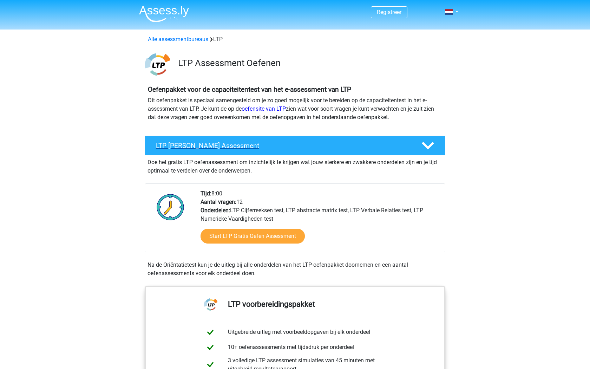
click at [231, 148] on h4 "LTP Gratis Oefen Assessment" at bounding box center [283, 145] width 254 height 8
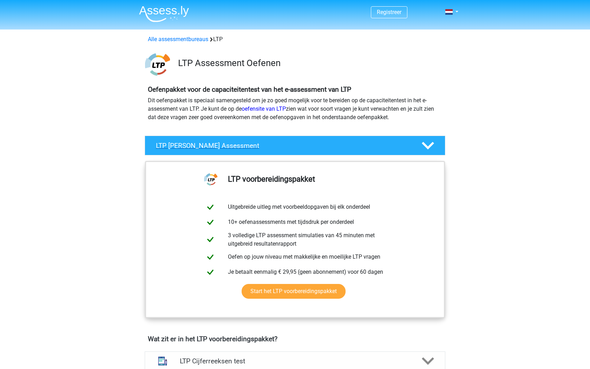
click at [240, 148] on h4 "LTP Gratis Oefen Assessment" at bounding box center [283, 145] width 254 height 8
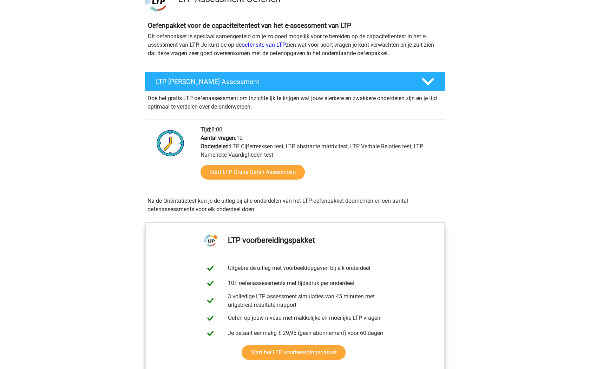
scroll to position [65, 0]
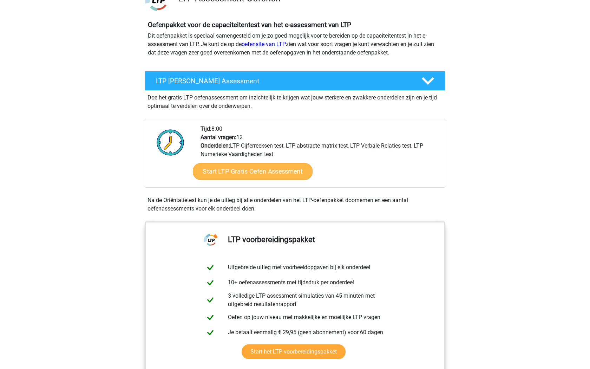
click at [263, 168] on link "Start LTP Gratis Oefen Assessment" at bounding box center [253, 171] width 120 height 17
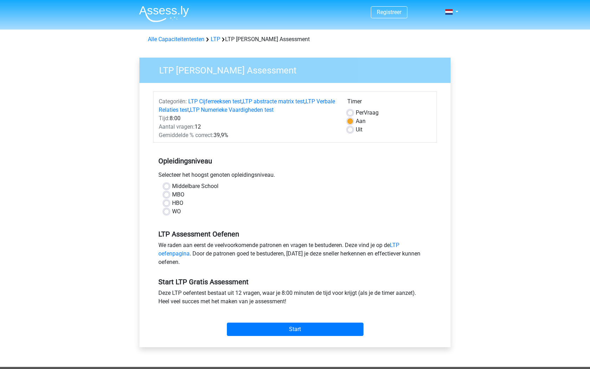
click at [172, 211] on label "WO" at bounding box center [176, 211] width 9 height 8
click at [166, 211] on input "WO" at bounding box center [167, 210] width 6 height 7
radio input "true"
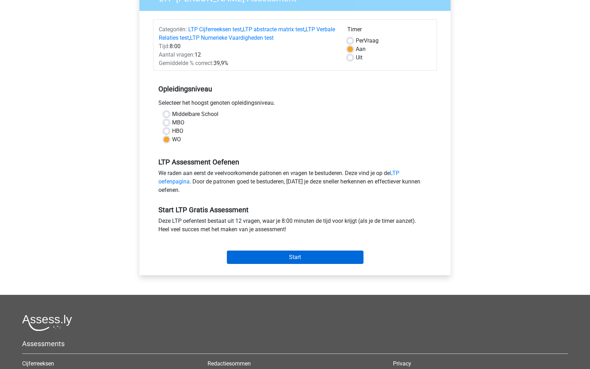
click at [286, 254] on input "Start" at bounding box center [295, 256] width 137 height 13
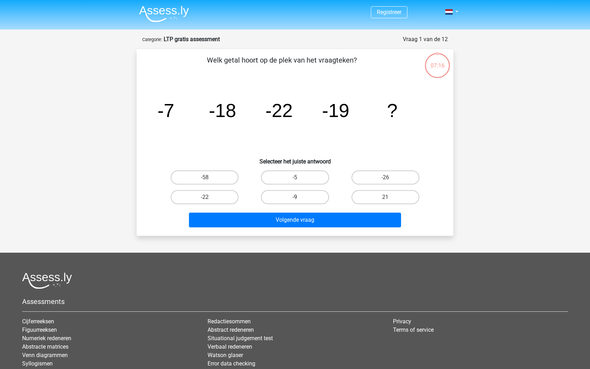
click at [308, 193] on label "-9" at bounding box center [295, 197] width 68 height 14
click at [299, 197] on input "-9" at bounding box center [297, 199] width 5 height 5
radio input "true"
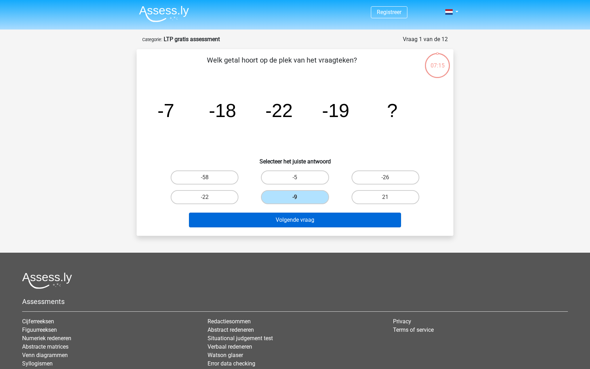
click at [325, 224] on button "Volgende vraag" at bounding box center [295, 219] width 212 height 15
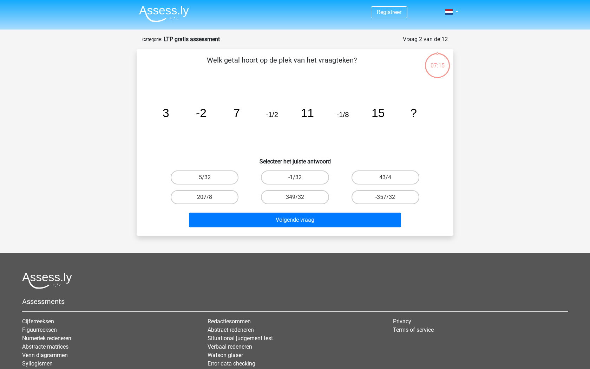
scroll to position [35, 0]
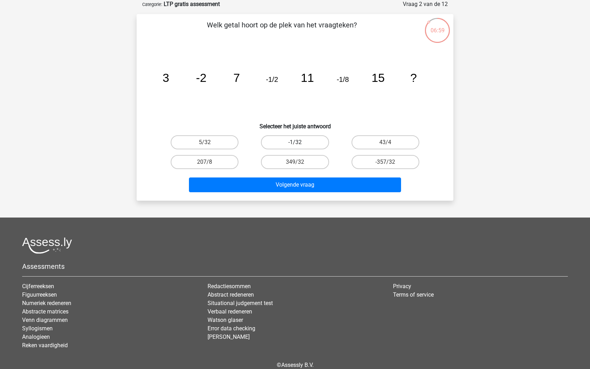
click at [310, 139] on label "-1/32" at bounding box center [295, 142] width 68 height 14
click at [299, 142] on input "-1/32" at bounding box center [297, 144] width 5 height 5
radio input "true"
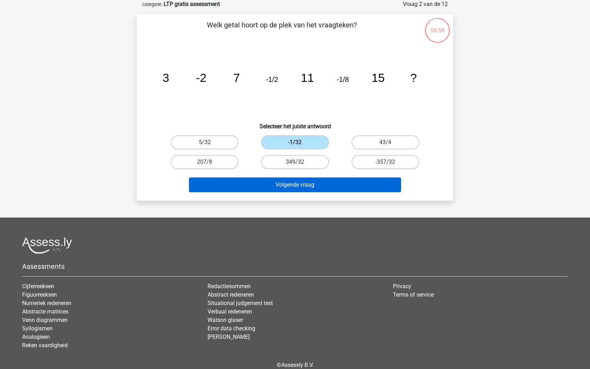
click at [305, 183] on button "Volgende vraag" at bounding box center [295, 184] width 212 height 15
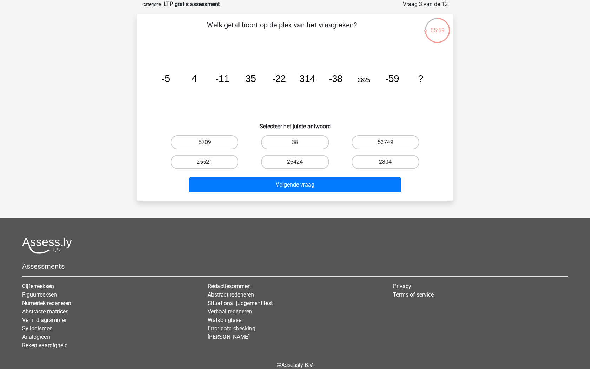
click at [216, 157] on label "25521" at bounding box center [205, 162] width 68 height 14
click at [209, 162] on input "25521" at bounding box center [207, 164] width 5 height 5
radio input "true"
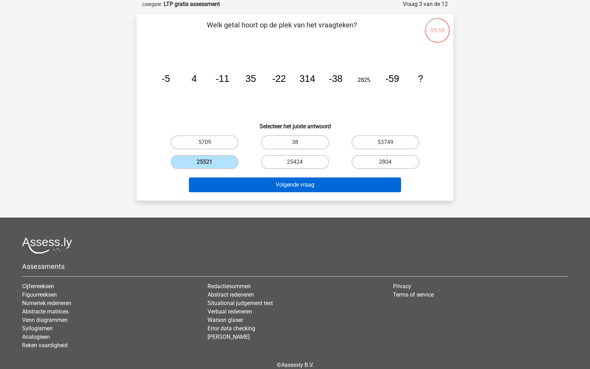
click at [278, 183] on button "Volgende vraag" at bounding box center [295, 184] width 212 height 15
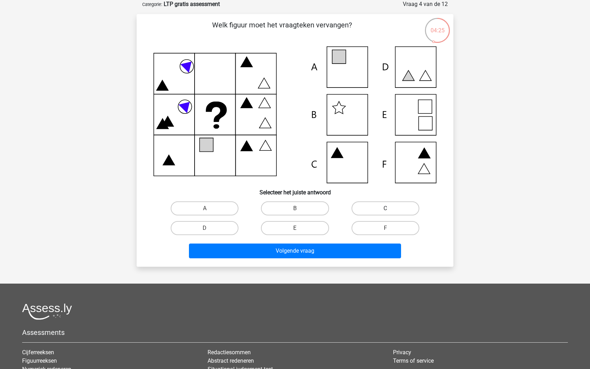
click at [403, 212] on label "C" at bounding box center [385, 208] width 68 height 14
click at [390, 212] on input "C" at bounding box center [387, 210] width 5 height 5
radio input "true"
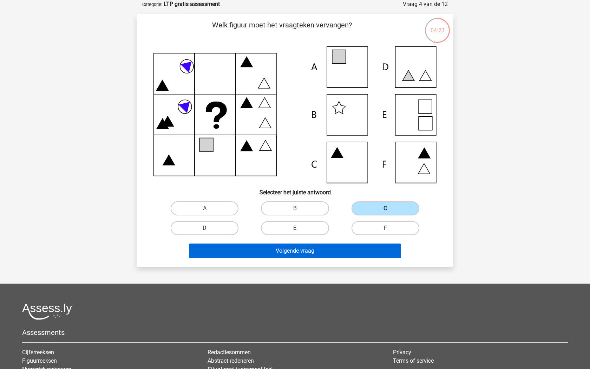
click at [353, 249] on button "Volgende vraag" at bounding box center [295, 250] width 212 height 15
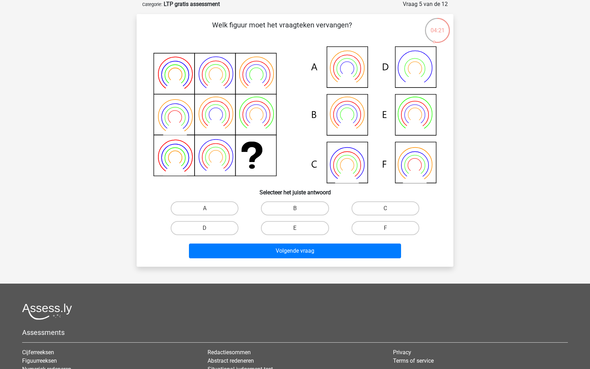
scroll to position [23, 0]
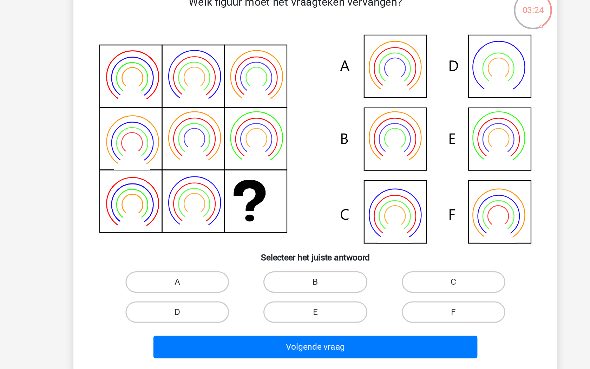
click at [335, 126] on icon at bounding box center [347, 135] width 24 height 19
click at [261, 213] on label "B" at bounding box center [295, 220] width 68 height 14
click at [295, 220] on input "B" at bounding box center [297, 222] width 5 height 5
radio input "true"
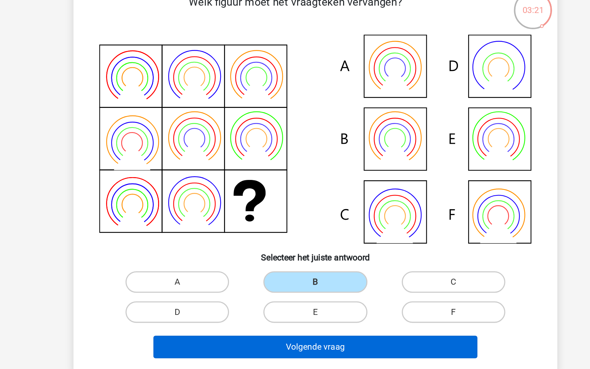
click at [228, 256] on button "Volgende vraag" at bounding box center [295, 263] width 212 height 15
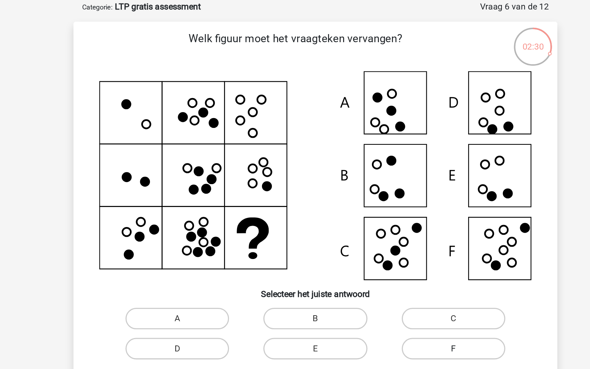
click at [351, 233] on label "F" at bounding box center [385, 240] width 68 height 14
click at [385, 240] on input "F" at bounding box center [387, 242] width 5 height 5
radio input "true"
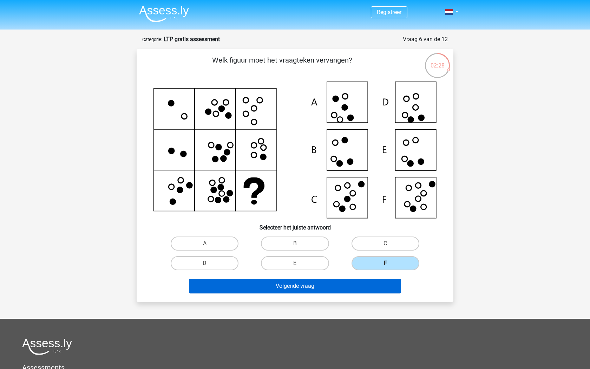
click at [367, 286] on button "Volgende vraag" at bounding box center [295, 285] width 212 height 15
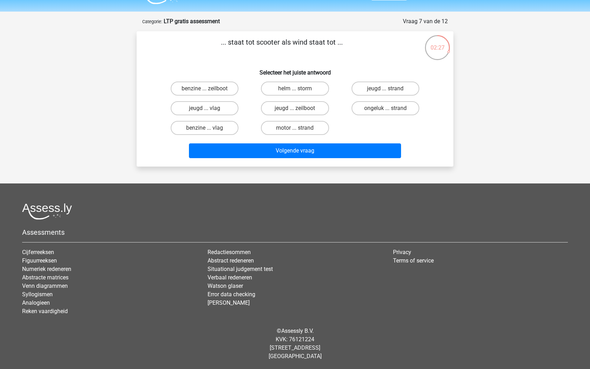
scroll to position [12, 0]
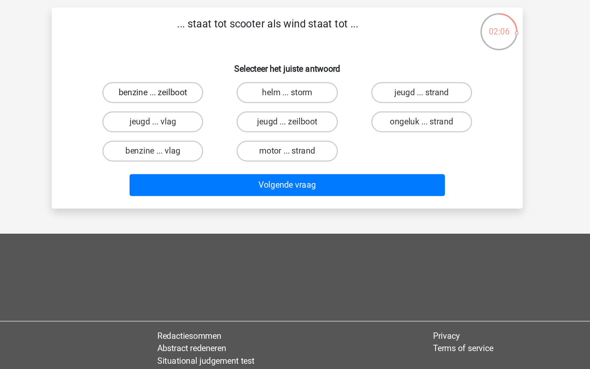
click at [171, 87] on label "benzine ... zeilboot" at bounding box center [205, 94] width 68 height 14
click at [205, 94] on input "benzine ... zeilboot" at bounding box center [207, 96] width 5 height 5
radio input "true"
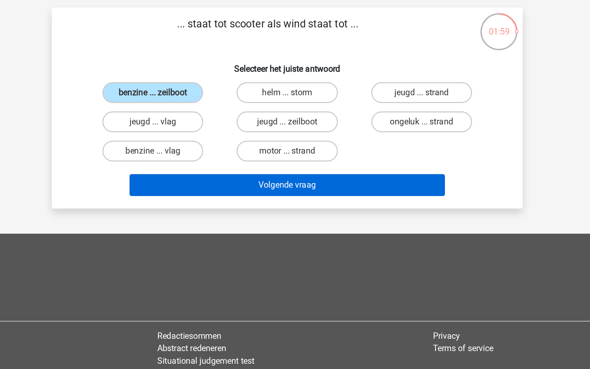
click at [189, 149] on button "Volgende vraag" at bounding box center [295, 156] width 212 height 15
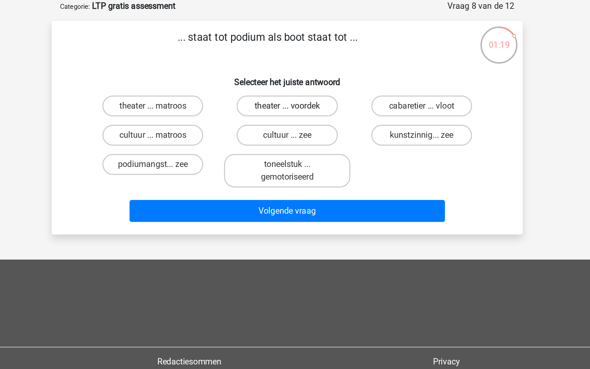
click at [261, 87] on label "theater ... voordek" at bounding box center [295, 94] width 68 height 14
click at [295, 94] on input "theater ... voordek" at bounding box center [297, 96] width 5 height 5
radio input "true"
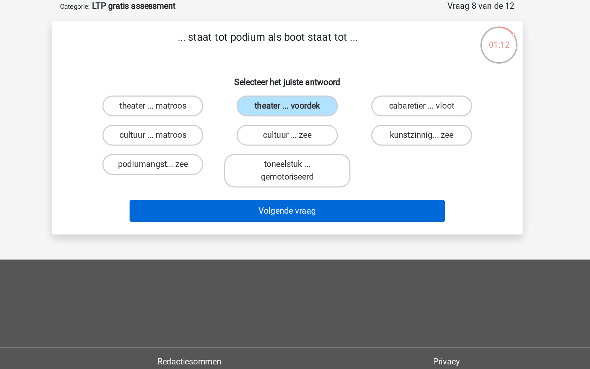
click at [219, 158] on button "Volgende vraag" at bounding box center [295, 165] width 212 height 15
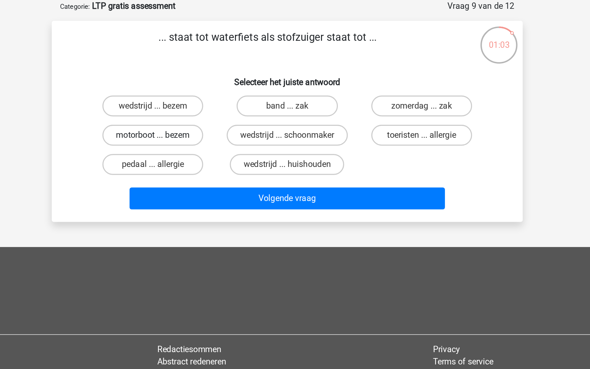
click at [171, 107] on label "motorboot ... bezem" at bounding box center [205, 114] width 68 height 14
click at [205, 114] on input "motorboot ... bezem" at bounding box center [207, 116] width 5 height 5
radio input "true"
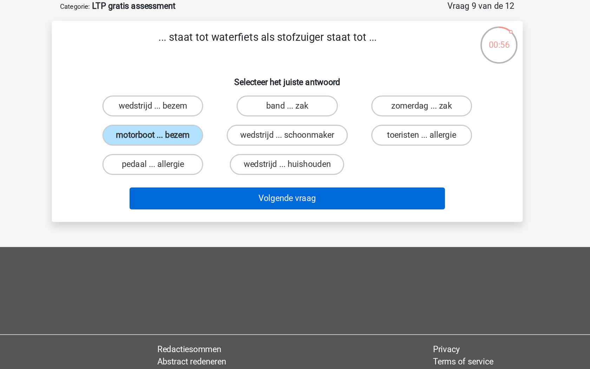
click at [189, 149] on button "Volgende vraag" at bounding box center [295, 156] width 212 height 15
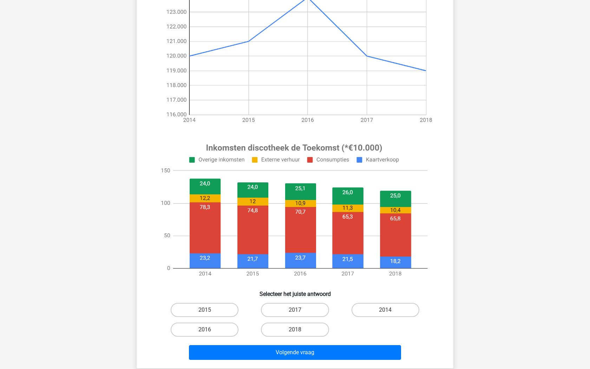
scroll to position [131, 0]
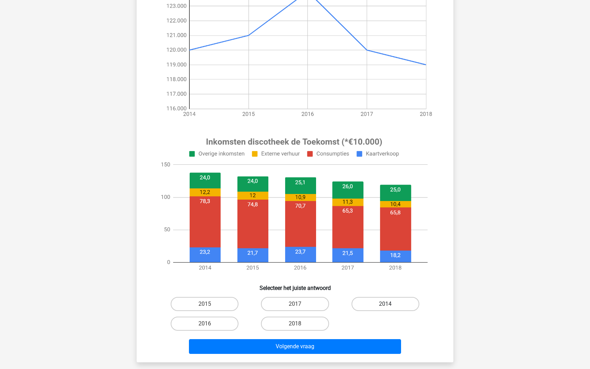
click at [374, 301] on label "2014" at bounding box center [385, 304] width 68 height 14
click at [385, 304] on input "2014" at bounding box center [387, 306] width 5 height 5
radio input "true"
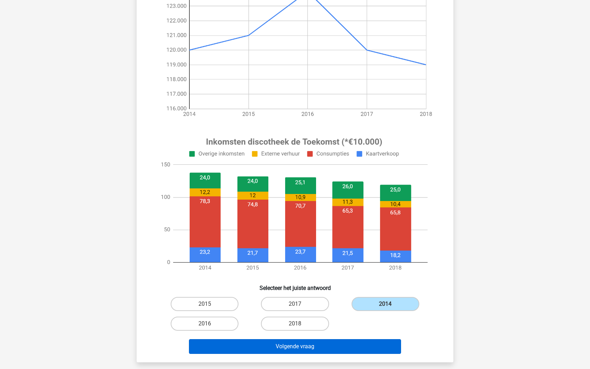
click at [330, 347] on button "Volgende vraag" at bounding box center [295, 346] width 212 height 15
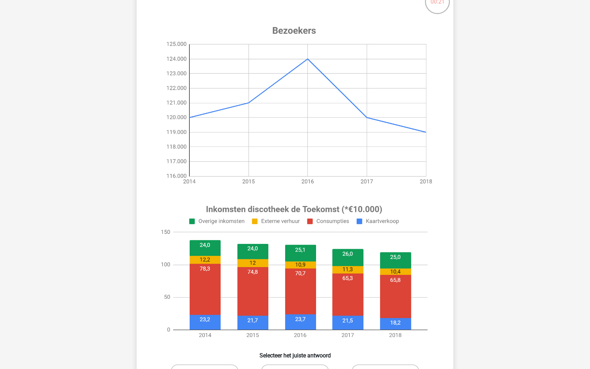
scroll to position [62, 0]
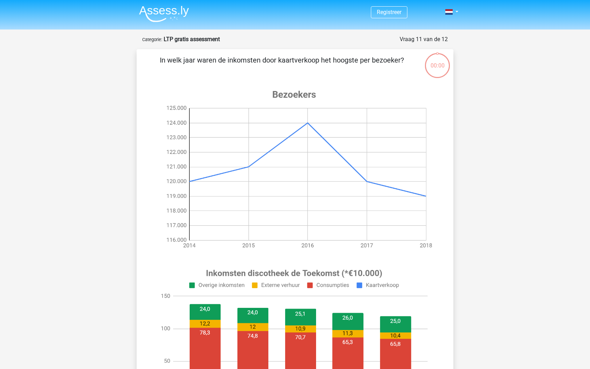
scroll to position [62, 0]
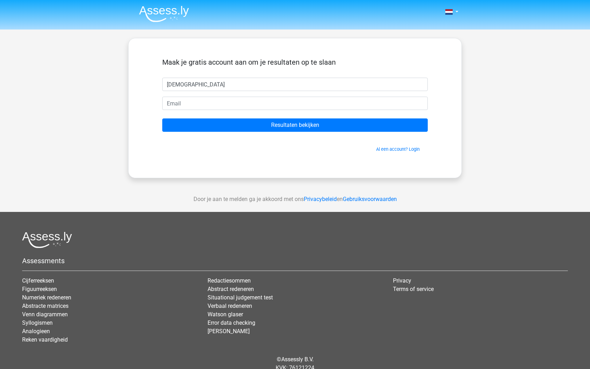
type input "[DEMOGRAPHIC_DATA]"
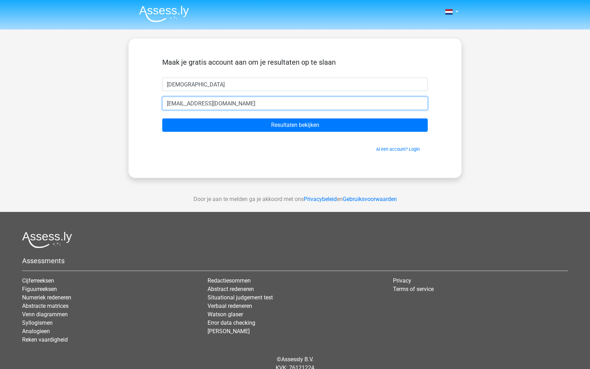
type input "[EMAIL_ADDRESS][DOMAIN_NAME]"
click at [295, 125] on input "Resultaten bekijken" at bounding box center [294, 124] width 265 height 13
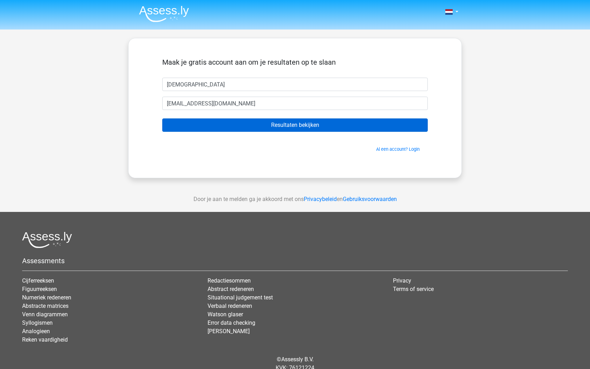
click at [343, 122] on input "Resultaten bekijken" at bounding box center [294, 124] width 265 height 13
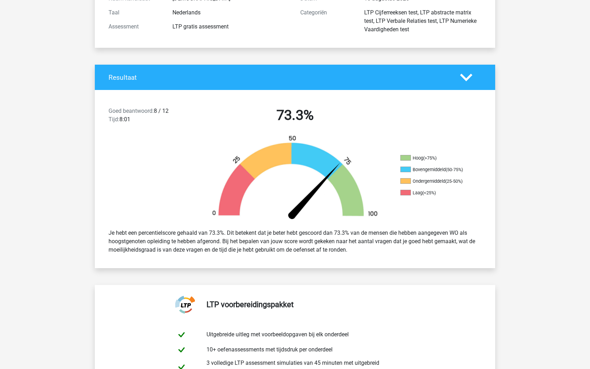
scroll to position [92, 0]
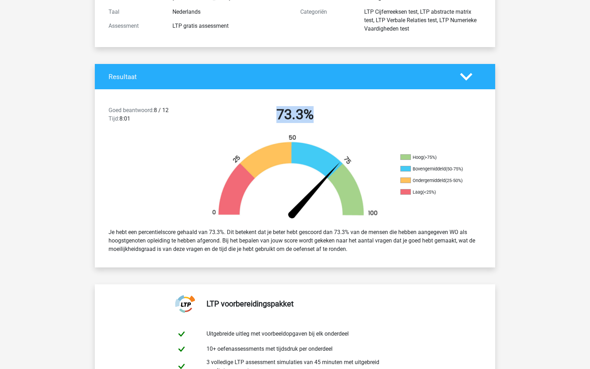
drag, startPoint x: 290, startPoint y: 116, endPoint x: 341, endPoint y: 115, distance: 50.6
click at [341, 115] on h2 "73.3%" at bounding box center [294, 114] width 181 height 17
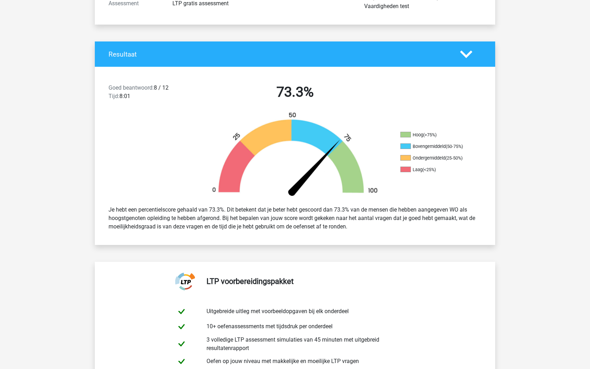
scroll to position [115, 0]
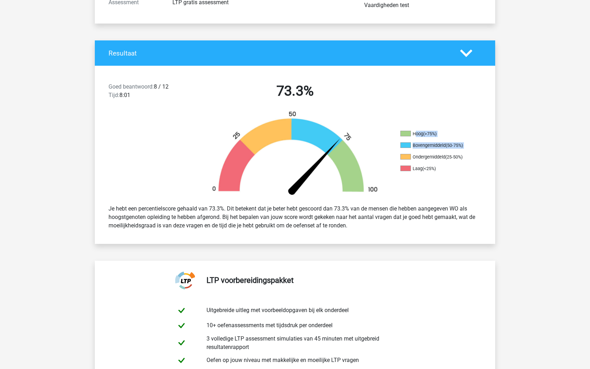
drag, startPoint x: 414, startPoint y: 135, endPoint x: 457, endPoint y: 150, distance: 45.5
click at [457, 151] on ul "Hoog (>75%) Bovengemiddeld (50-75%) Ondergemiddeld (25-50%) Laag (<25%)" at bounding box center [435, 154] width 70 height 46
click at [457, 150] on ul "Hoog (>75%) Bovengemiddeld (50-75%) Ondergemiddeld (25-50%) Laag (<25%)" at bounding box center [435, 154] width 70 height 46
drag, startPoint x: 424, startPoint y: 141, endPoint x: 462, endPoint y: 143, distance: 37.3
click at [462, 143] on ul "Hoog (>75%) Bovengemiddeld (50-75%) Ondergemiddeld (25-50%) Laag (<25%)" at bounding box center [435, 154] width 70 height 46
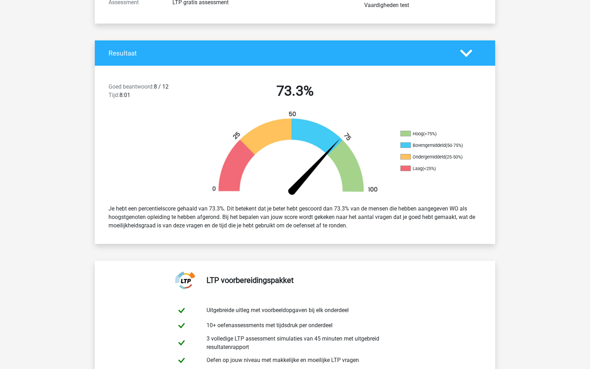
click at [461, 142] on div "(50-75%)" at bounding box center [453, 144] width 17 height 5
drag, startPoint x: 415, startPoint y: 132, endPoint x: 427, endPoint y: 132, distance: 12.6
click at [427, 132] on li "Hoog (>75%)" at bounding box center [435, 134] width 70 height 6
click at [427, 132] on div "(>75%)" at bounding box center [429, 133] width 13 height 5
drag, startPoint x: 231, startPoint y: 206, endPoint x: 349, endPoint y: 227, distance: 119.1
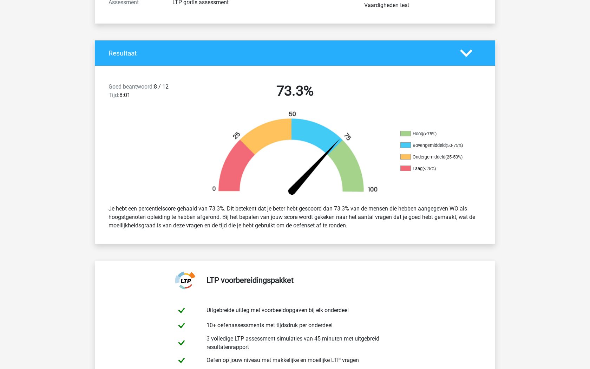
click at [349, 227] on div "Je hebt een percentielscore gehaald van 73.3%. Dit betekent dat je beter hebt g…" at bounding box center [294, 216] width 383 height 31
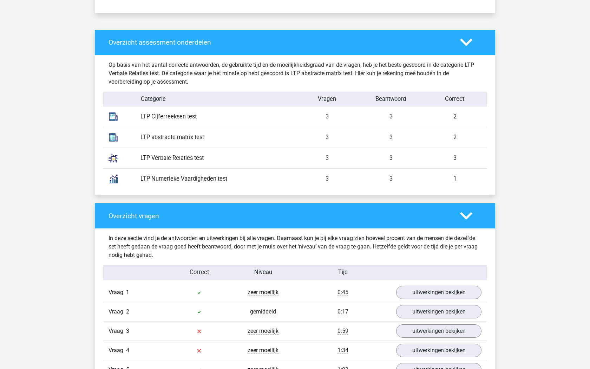
scroll to position [524, 0]
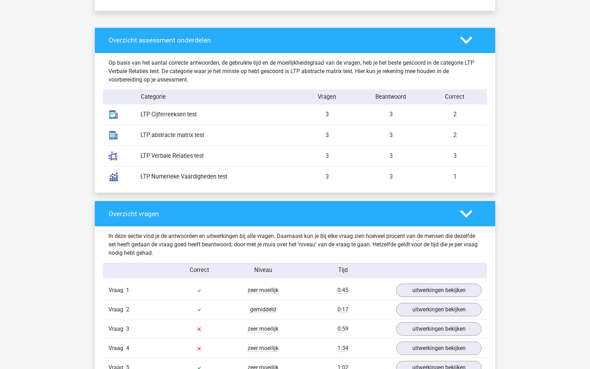
drag, startPoint x: 449, startPoint y: 113, endPoint x: 482, endPoint y: 165, distance: 61.8
click at [481, 166] on div "Op basis van het aantal correcte antwoorden, de gebruikte tijd en de moeilijkhe…" at bounding box center [294, 123] width 373 height 140
click at [482, 165] on div "LTP Verbale Relaties test 3 3 3" at bounding box center [294, 155] width 383 height 21
drag, startPoint x: 142, startPoint y: 153, endPoint x: 204, endPoint y: 156, distance: 62.2
click at [204, 156] on div "LTP Verbale Relaties test" at bounding box center [215, 156] width 160 height 9
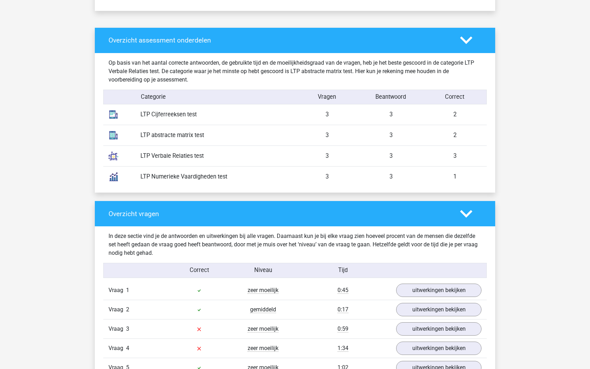
click at [204, 156] on div "LTP Verbale Relaties test" at bounding box center [215, 156] width 160 height 9
drag, startPoint x: 185, startPoint y: 175, endPoint x: 240, endPoint y: 175, distance: 55.8
click at [240, 175] on div "LTP Numerieke Vaardigheden test" at bounding box center [215, 176] width 160 height 9
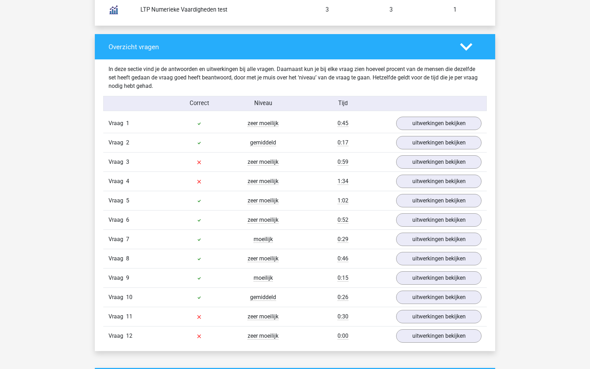
scroll to position [698, 0]
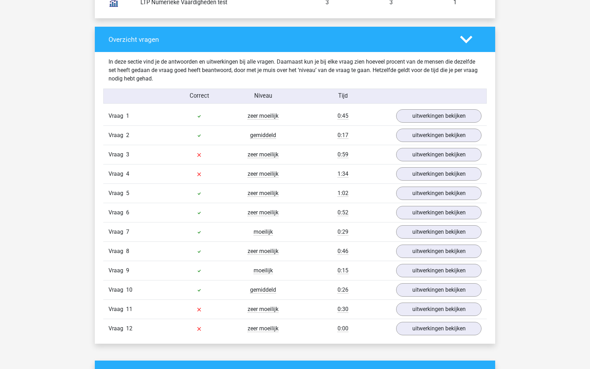
drag, startPoint x: 245, startPoint y: 152, endPoint x: 294, endPoint y: 178, distance: 55.6
click at [294, 178] on div "Vraag 1 zeer moeilijk 0:45 uitwerkingen bekijken Welk getal hoort op de plek va…" at bounding box center [294, 221] width 373 height 231
click at [564, 146] on div "Kies premium [DEMOGRAPHIC_DATA] [EMAIL_ADDRESS][DOMAIN_NAME]" at bounding box center [295, 205] width 590 height 1806
click at [458, 154] on link "uitwerkingen bekijken" at bounding box center [439, 154] width 98 height 15
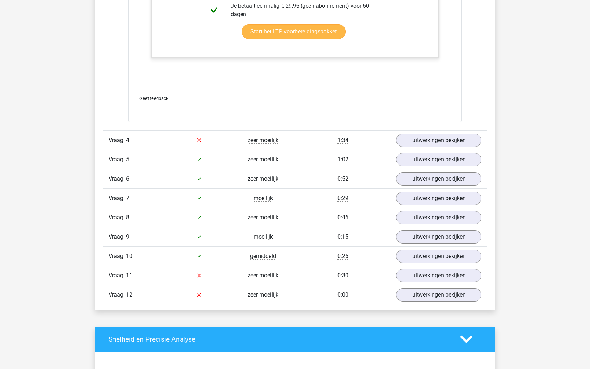
scroll to position [1166, 0]
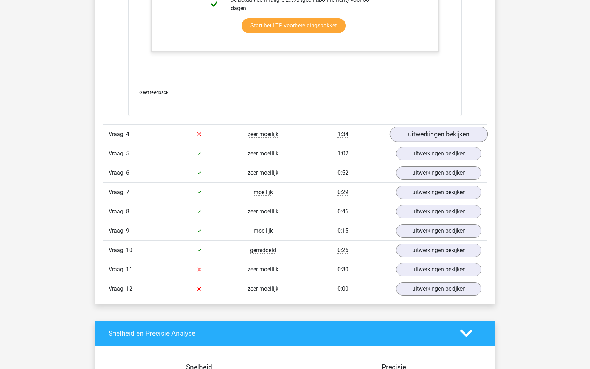
click at [423, 132] on link "uitwerkingen bekijken" at bounding box center [439, 133] width 98 height 15
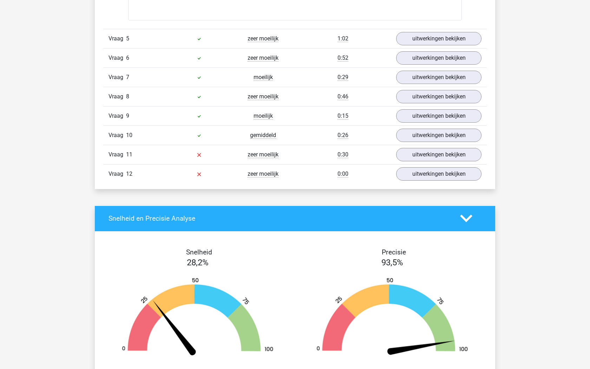
scroll to position [1626, 0]
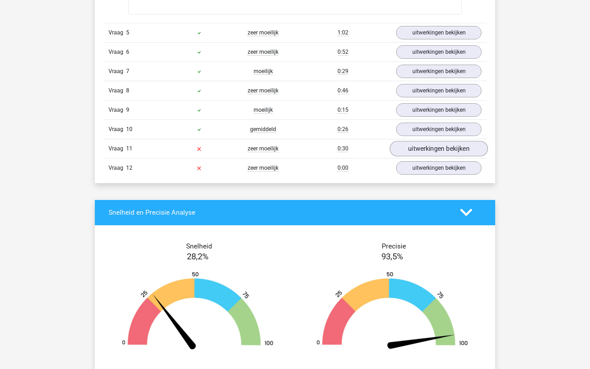
click at [432, 146] on link "uitwerkingen bekijken" at bounding box center [439, 148] width 98 height 15
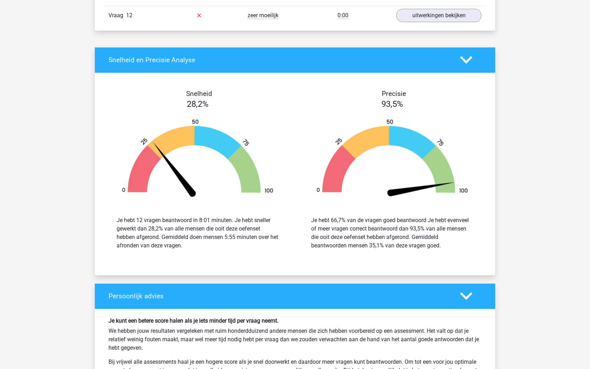
scroll to position [2488, 0]
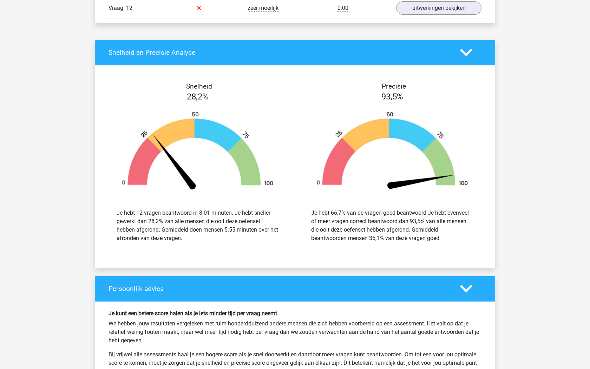
drag, startPoint x: 135, startPoint y: 212, endPoint x: 212, endPoint y: 232, distance: 79.8
click at [212, 232] on div "Je hebt 12 vragen beantwoord in 8:01 minuten. Je hebt sneller gewerkt dan 28,2%…" at bounding box center [198, 225] width 162 height 34
drag, startPoint x: 317, startPoint y: 212, endPoint x: 427, endPoint y: 236, distance: 111.9
click at [427, 236] on div "Je hebt 66,7% van de vragen goed beantwoord Je hebt evenveel of meer vragen cor…" at bounding box center [392, 225] width 162 height 34
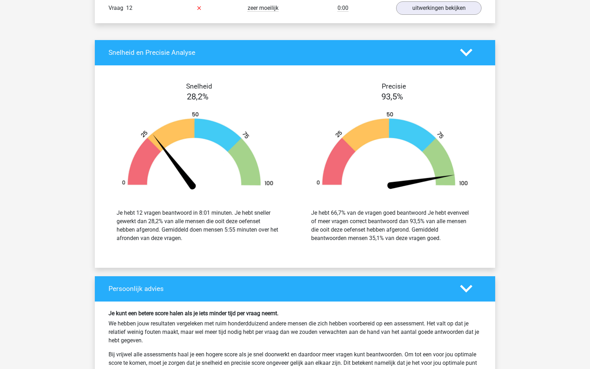
click at [427, 236] on div "Je hebt 66,7% van de vragen goed beantwoord Je hebt evenveel of meer vragen cor…" at bounding box center [392, 225] width 162 height 34
drag, startPoint x: 324, startPoint y: 213, endPoint x: 449, endPoint y: 233, distance: 126.5
click at [449, 233] on div "Je hebt 66,7% van de vragen goed beantwoord Je hebt evenveel of meer vragen cor…" at bounding box center [392, 225] width 162 height 34
drag, startPoint x: 423, startPoint y: 216, endPoint x: 453, endPoint y: 236, distance: 35.2
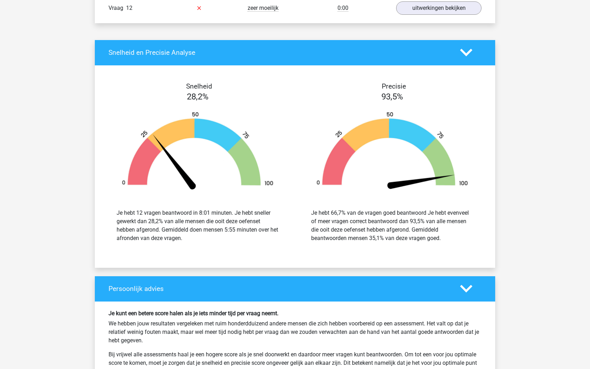
click at [453, 236] on div "Je hebt 66,7% van de vragen goed beantwoord Je hebt evenveel of meer vragen cor…" at bounding box center [392, 225] width 162 height 34
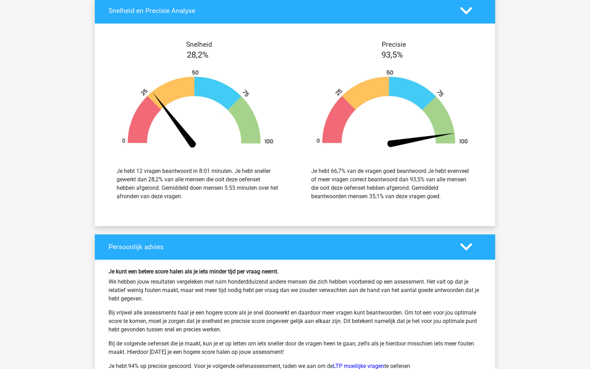
scroll to position [2529, 0]
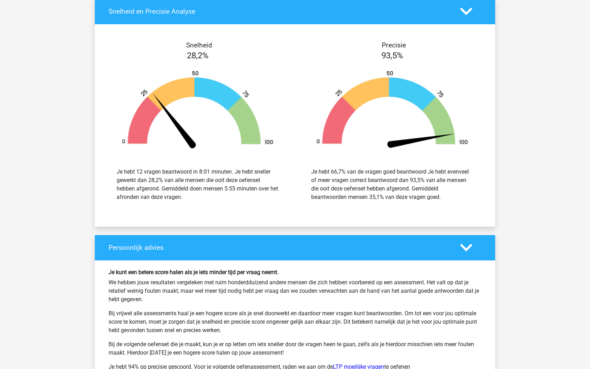
drag, startPoint x: 141, startPoint y: 168, endPoint x: 213, endPoint y: 197, distance: 77.5
click at [213, 197] on div "Je hebt 12 vragen beantwoord in 8:01 minuten. Je hebt sneller gewerkt dan 28,2%…" at bounding box center [198, 184] width 162 height 34
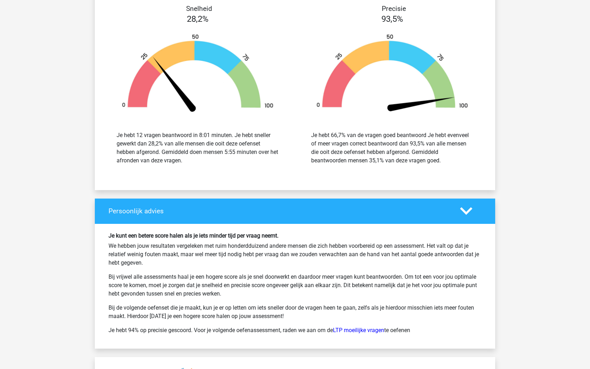
scroll to position [2565, 0]
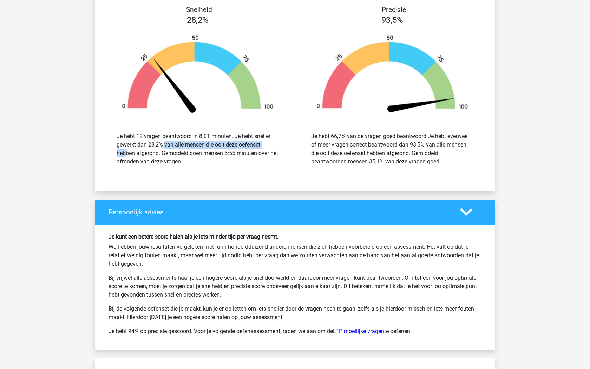
drag, startPoint x: 153, startPoint y: 142, endPoint x: 232, endPoint y: 146, distance: 79.4
click at [232, 146] on div "Je hebt 12 vragen beantwoord in 8:01 minuten. Je hebt sneller gewerkt dan 28,2%…" at bounding box center [198, 149] width 162 height 34
drag, startPoint x: 316, startPoint y: 139, endPoint x: 438, endPoint y: 158, distance: 123.6
click at [438, 158] on div "Je hebt 66,7% van de vragen goed beantwoord Je hebt evenveel of meer vragen cor…" at bounding box center [392, 149] width 162 height 34
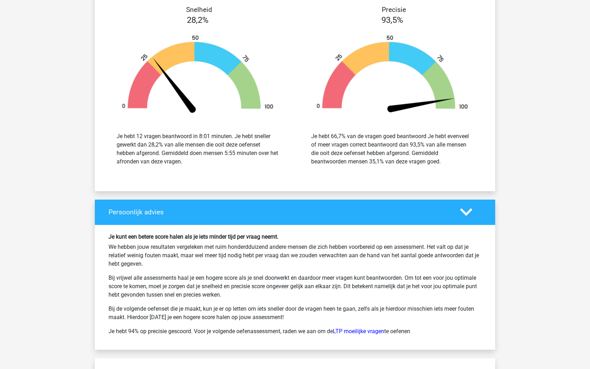
click at [438, 158] on div "Je hebt 66,7% van de vragen goed beantwoord Je hebt evenveel of meer vragen cor…" at bounding box center [392, 149] width 162 height 34
drag, startPoint x: 412, startPoint y: 144, endPoint x: 442, endPoint y: 158, distance: 33.0
click at [442, 158] on div "Je hebt 66,7% van de vragen goed beantwoord Je hebt evenveel of meer vragen cor…" at bounding box center [392, 149] width 162 height 34
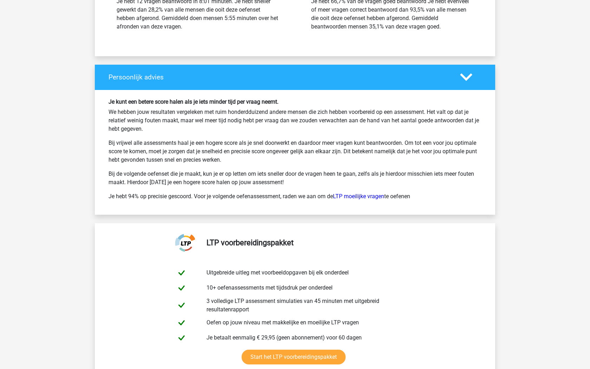
scroll to position [2699, 0]
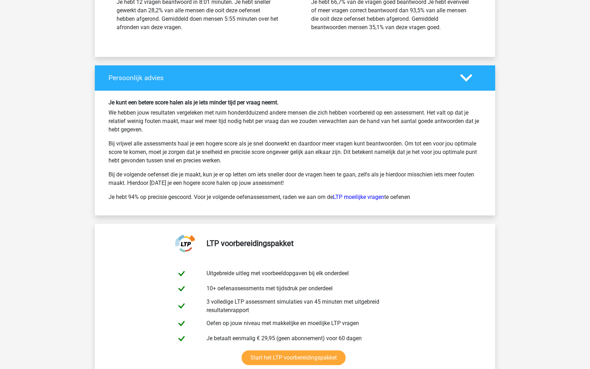
drag, startPoint x: 187, startPoint y: 102, endPoint x: 305, endPoint y: 154, distance: 128.7
click at [306, 155] on div "Je kunt een betere score halen als je iets minder tijd per vraag neemt. We hebb…" at bounding box center [294, 153] width 383 height 108
click at [305, 154] on p "Bij vrijwel alle assessments haal je een hogere score als je snel doorwerkt en …" at bounding box center [294, 151] width 373 height 25
click at [349, 68] on div "Persoonlijk advies" at bounding box center [295, 77] width 400 height 25
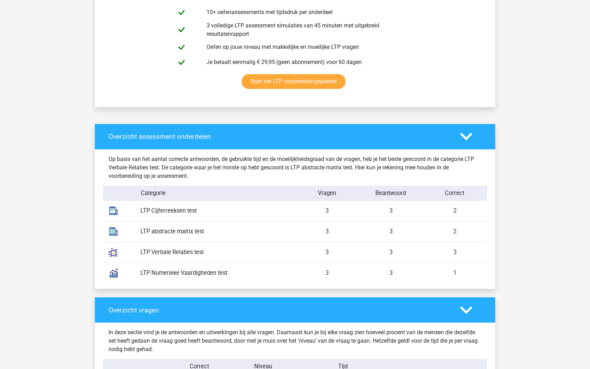
scroll to position [271, 0]
